Goal: Transaction & Acquisition: Obtain resource

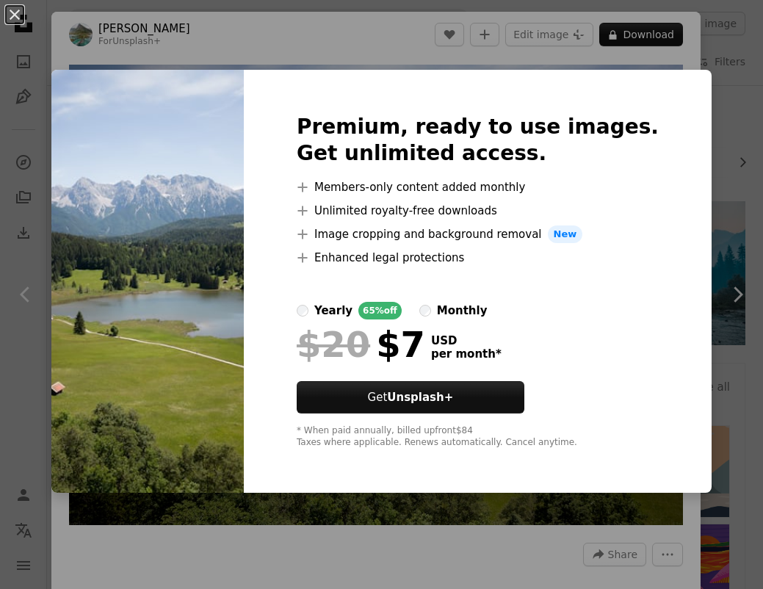
click at [655, 35] on div "An X shape Premium, ready to use images. Get unlimited access. A plus sign Memb…" at bounding box center [381, 294] width 763 height 589
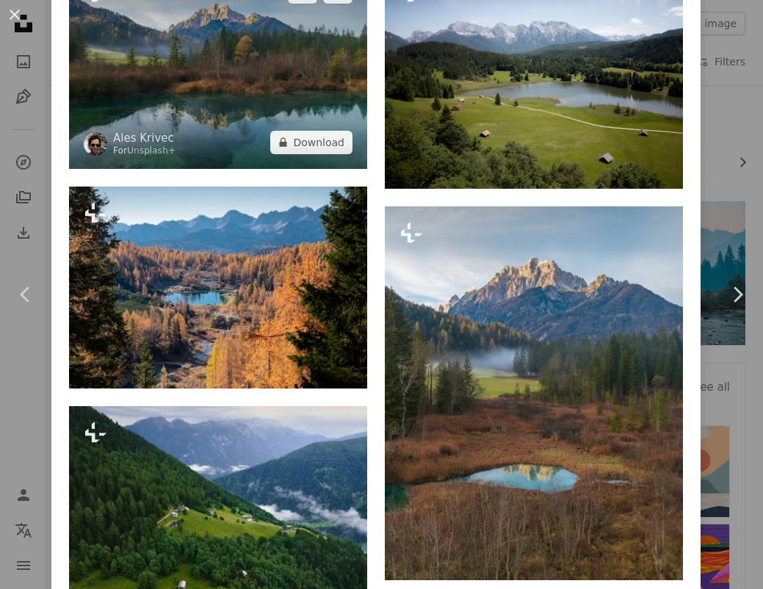
scroll to position [1700, 0]
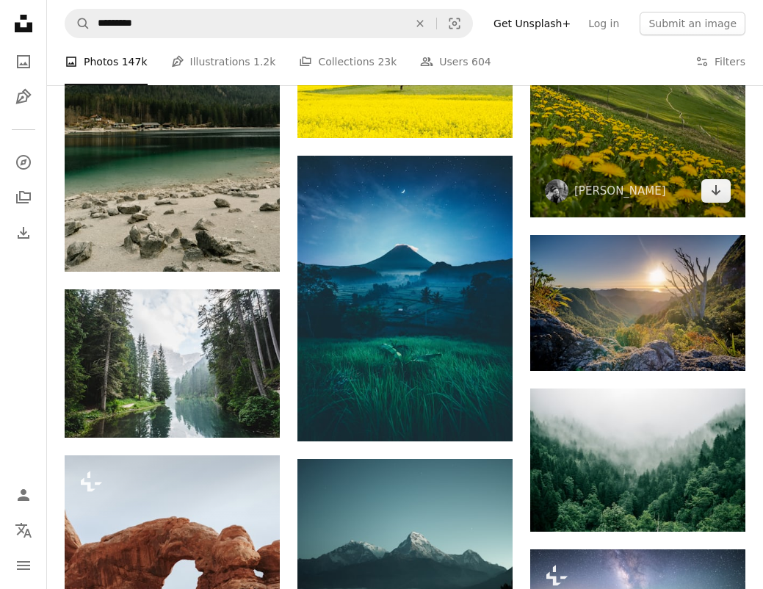
scroll to position [6111, 0]
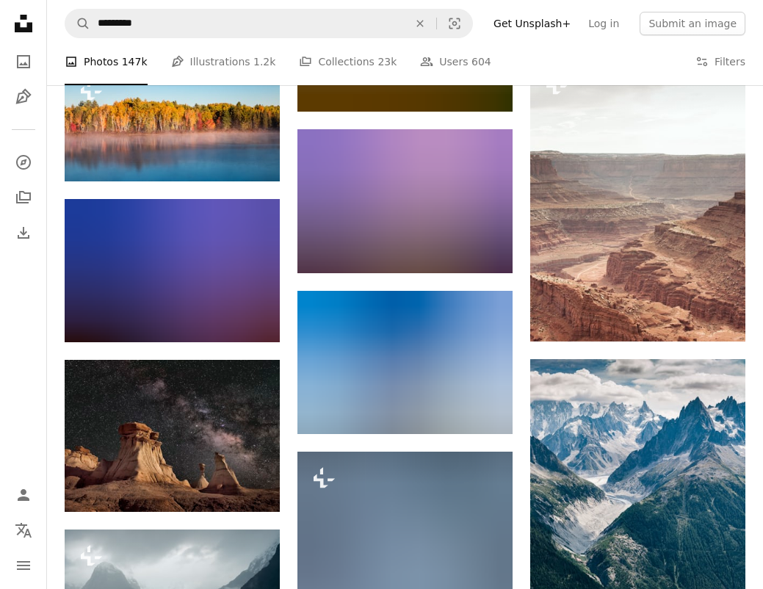
scroll to position [25875, 0]
